Goal: Task Accomplishment & Management: Manage account settings

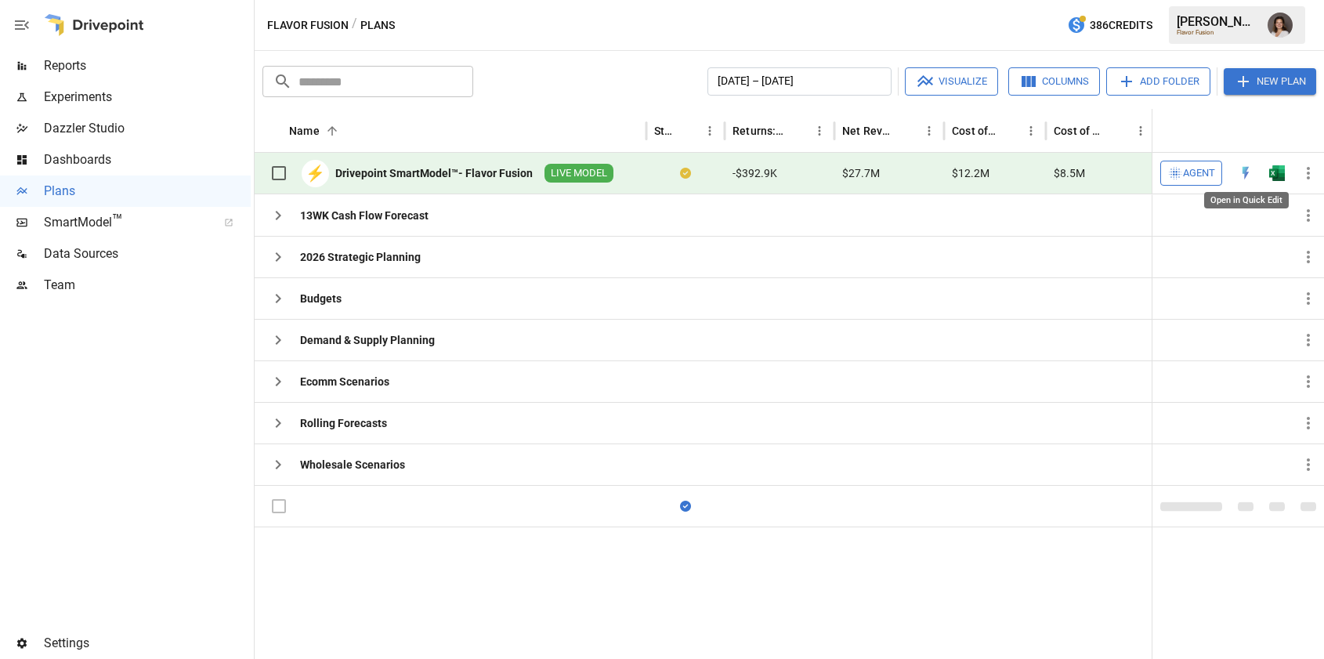
click at [1245, 169] on img "Open in Quick Edit" at bounding box center [1246, 173] width 16 height 16
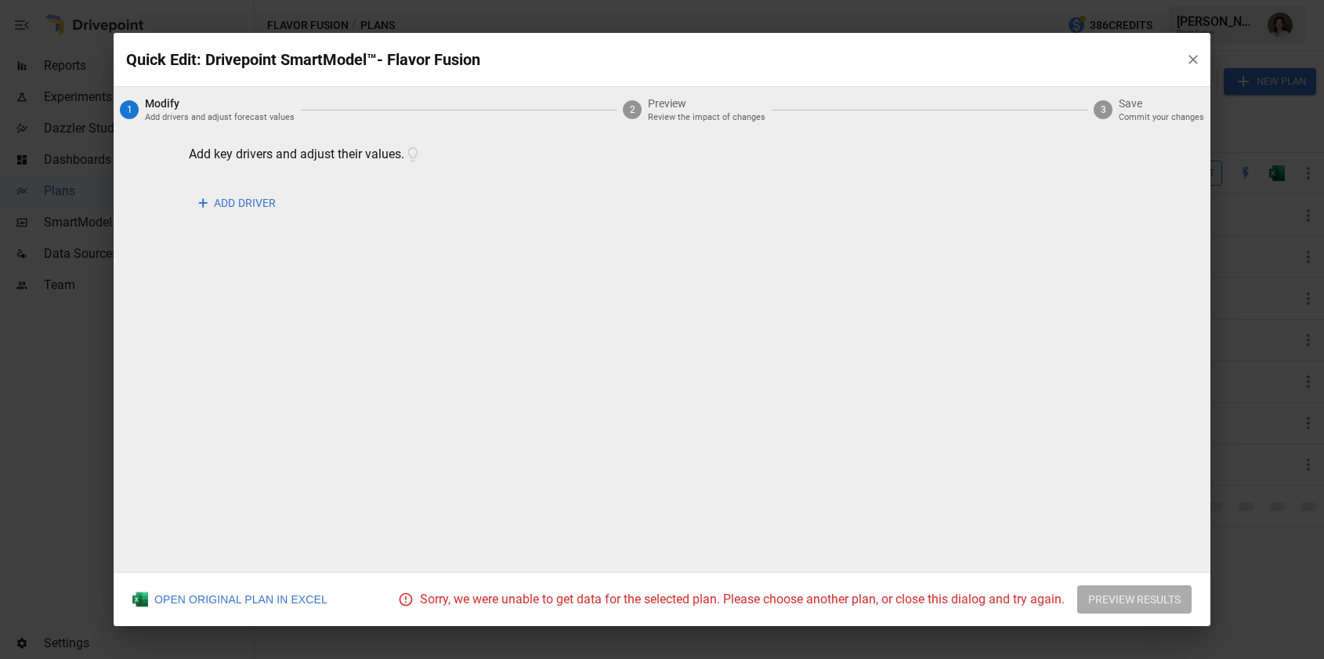
click at [1190, 62] on icon "button" at bounding box center [1193, 59] width 9 height 9
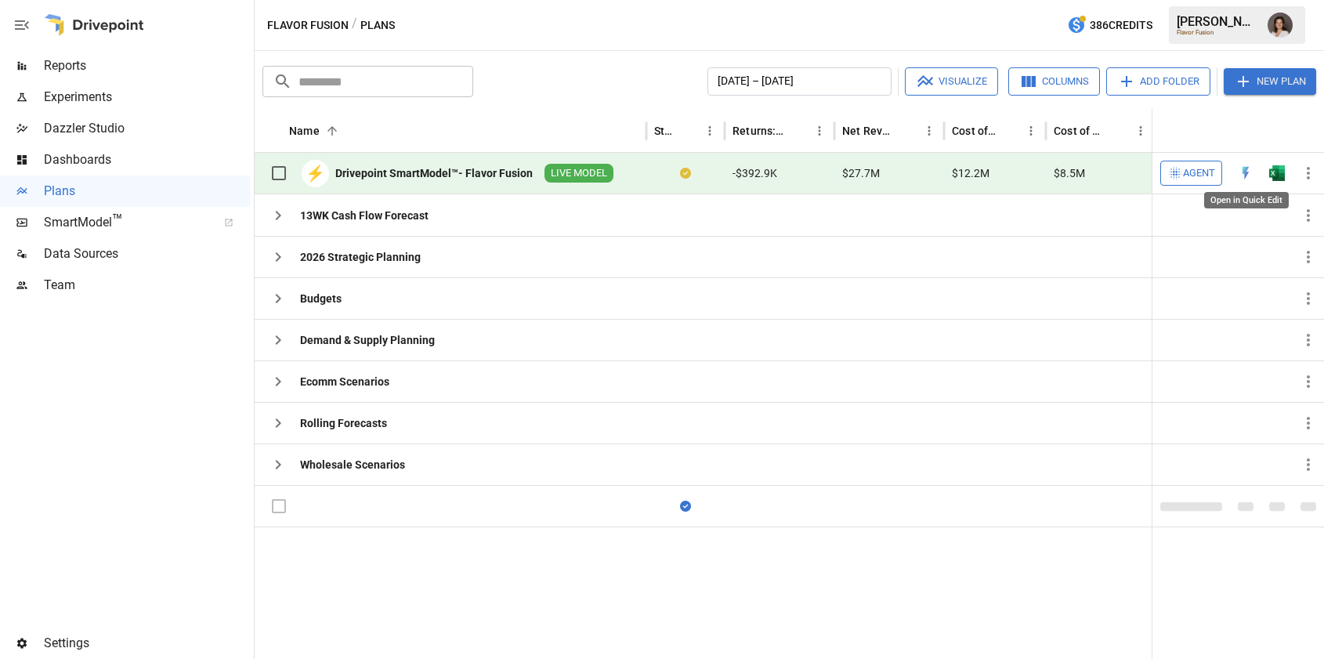
click at [1243, 174] on img "Open in Quick Edit" at bounding box center [1246, 173] width 16 height 16
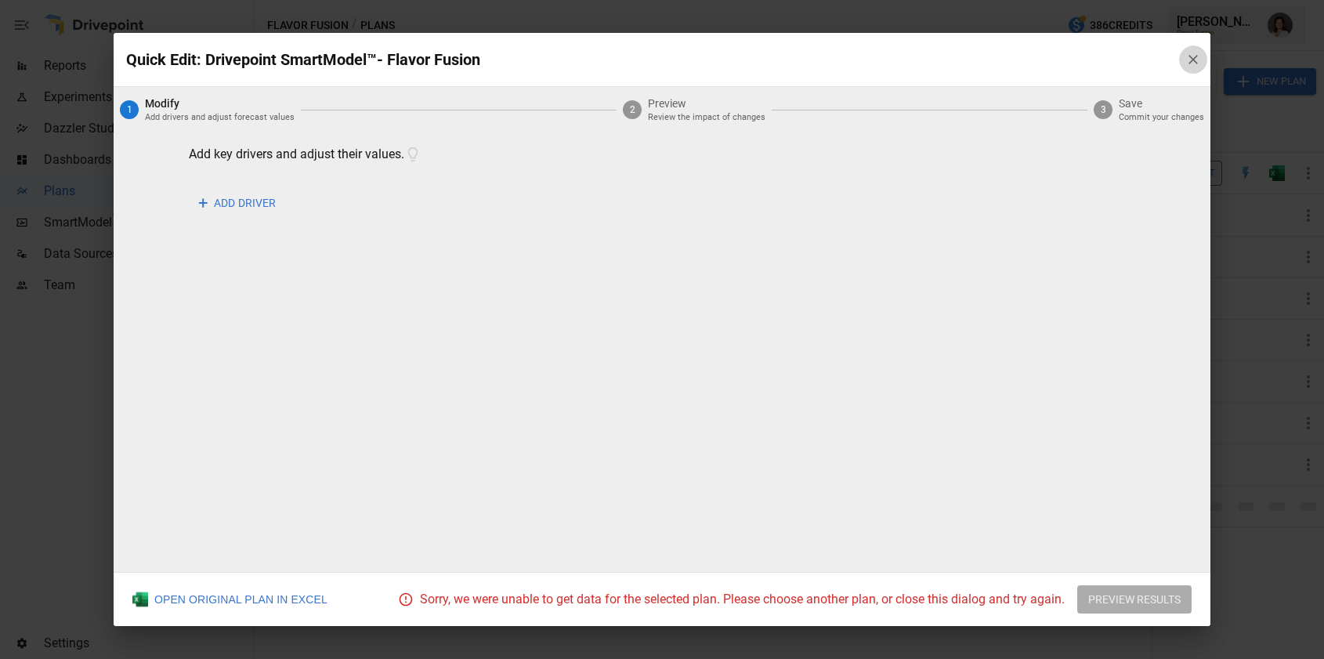
click at [1194, 53] on icon "button" at bounding box center [1194, 60] width 16 height 16
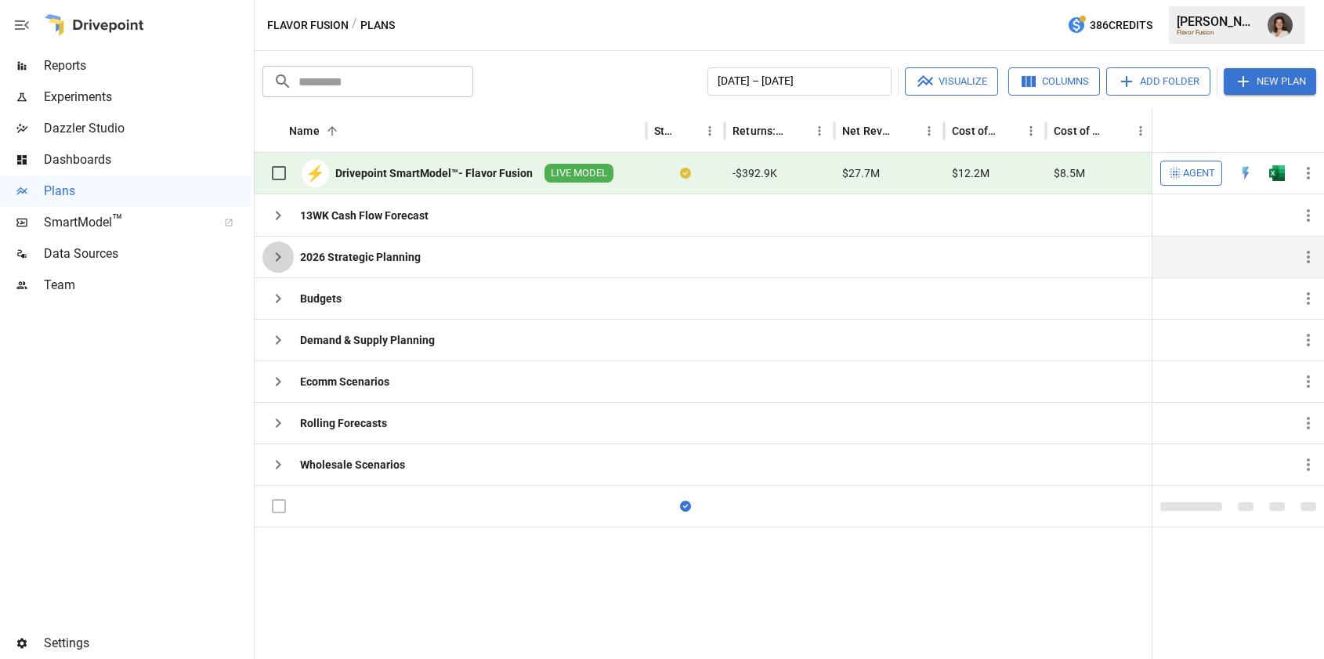
click at [276, 256] on icon "button" at bounding box center [278, 257] width 19 height 19
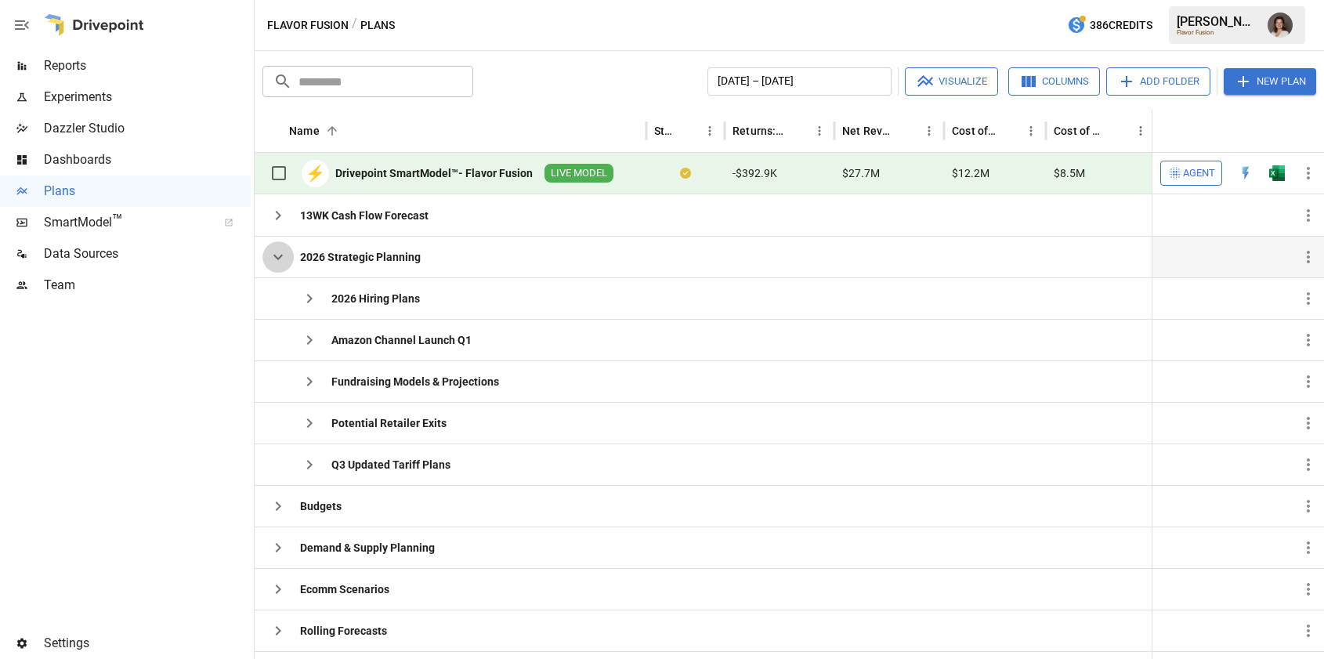
click at [276, 256] on icon "button" at bounding box center [278, 257] width 9 height 5
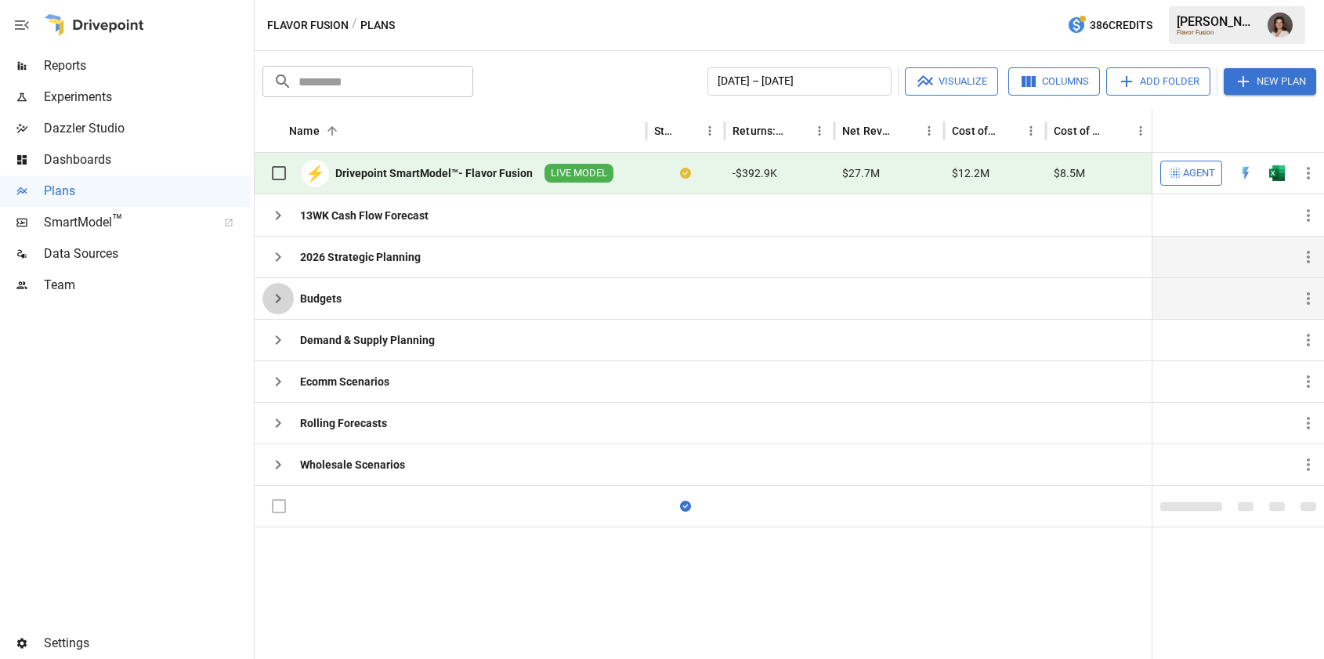
click at [277, 298] on icon "button" at bounding box center [278, 298] width 19 height 19
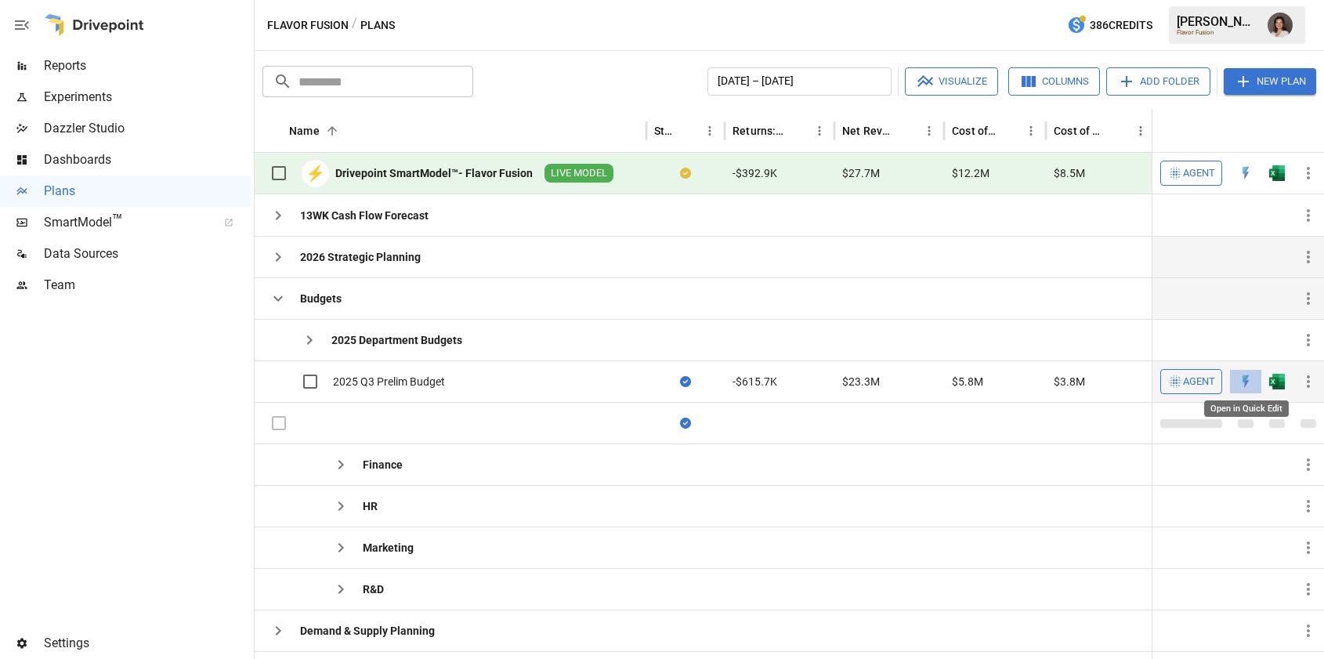
click at [1246, 379] on img "Open in Quick Edit" at bounding box center [1246, 382] width 16 height 16
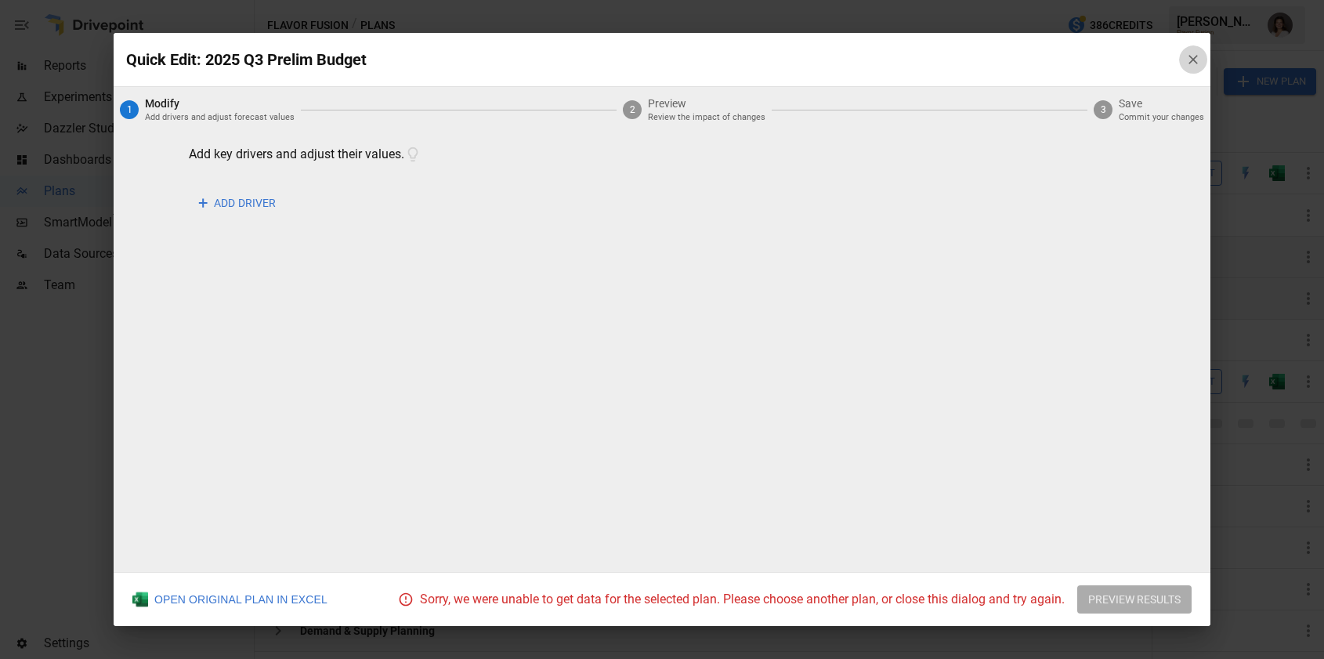
click at [1195, 63] on icon "button" at bounding box center [1194, 60] width 16 height 16
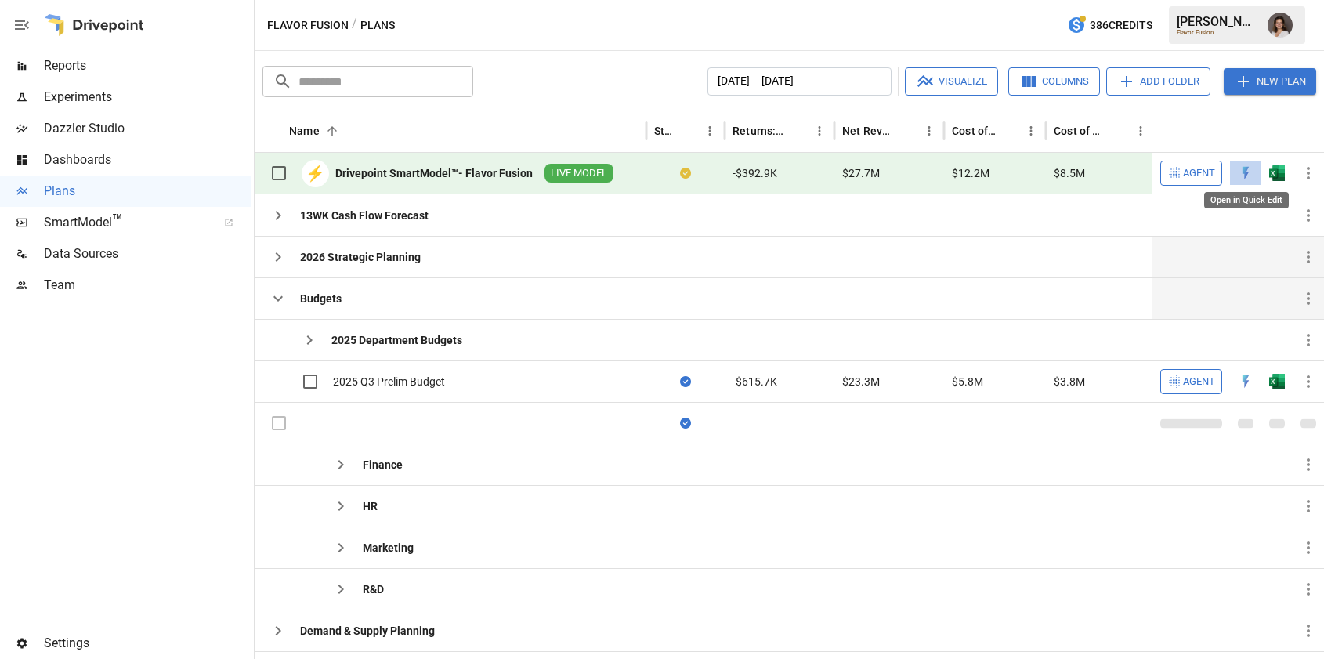
click at [1245, 176] on img "Open in Quick Edit" at bounding box center [1246, 173] width 16 height 16
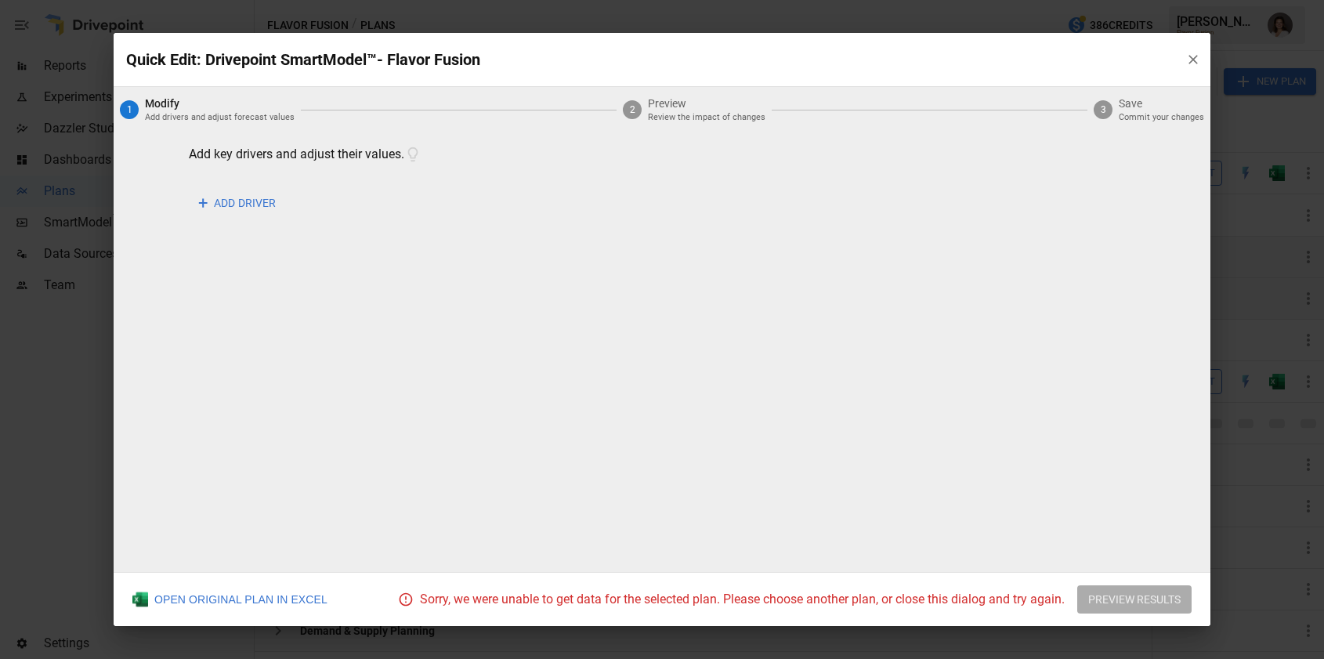
click at [1194, 57] on icon "button" at bounding box center [1194, 60] width 16 height 16
